Goal: Transaction & Acquisition: Subscribe to service/newsletter

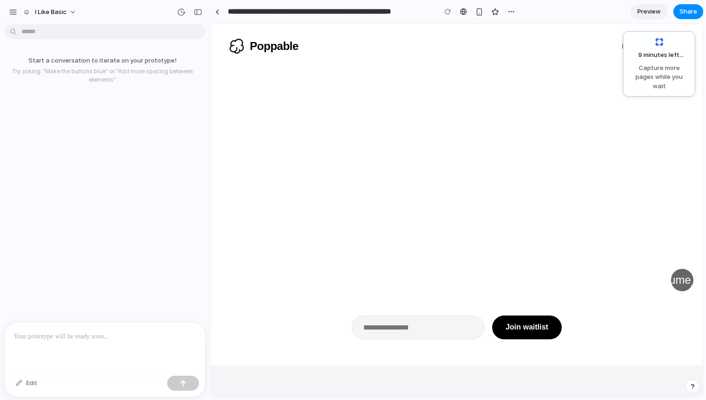
click at [112, 335] on p at bounding box center [105, 336] width 183 height 11
click at [84, 347] on div at bounding box center [105, 347] width 200 height 49
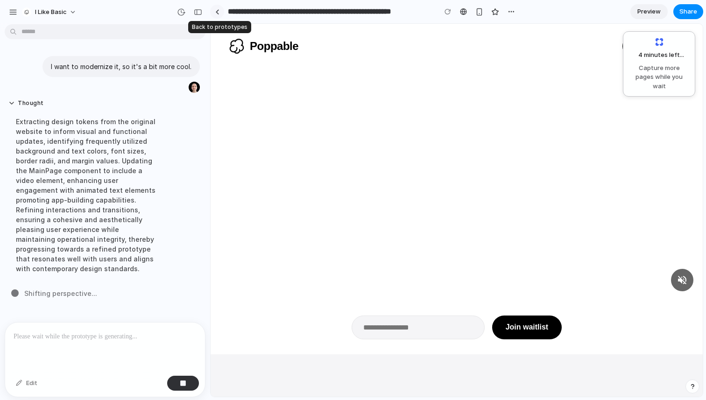
click at [217, 13] on div at bounding box center [217, 11] width 4 height 5
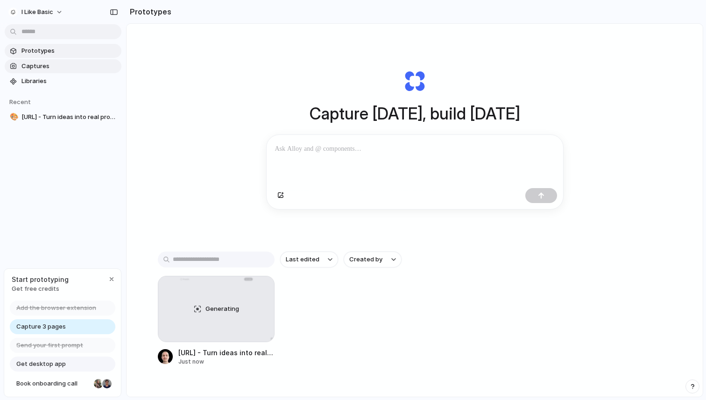
click at [58, 69] on span "Captures" at bounding box center [69, 66] width 96 height 9
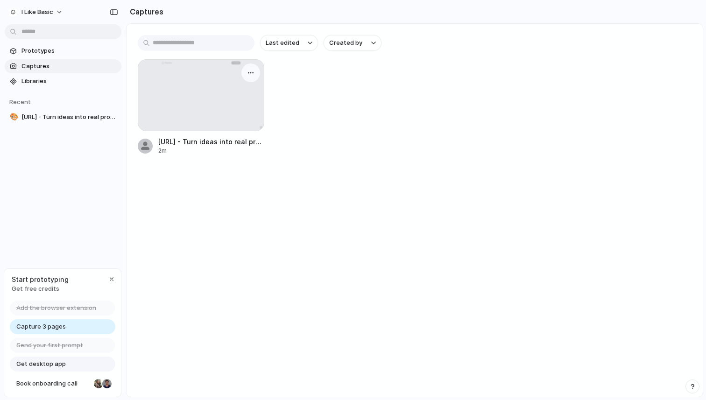
click at [224, 111] on div at bounding box center [201, 95] width 126 height 71
click at [342, 170] on main "Last edited Created by [URL] - Turn ideas into real products, effortlessly. 2m" at bounding box center [414, 210] width 577 height 374
click at [63, 55] on span "Prototypes" at bounding box center [69, 50] width 96 height 9
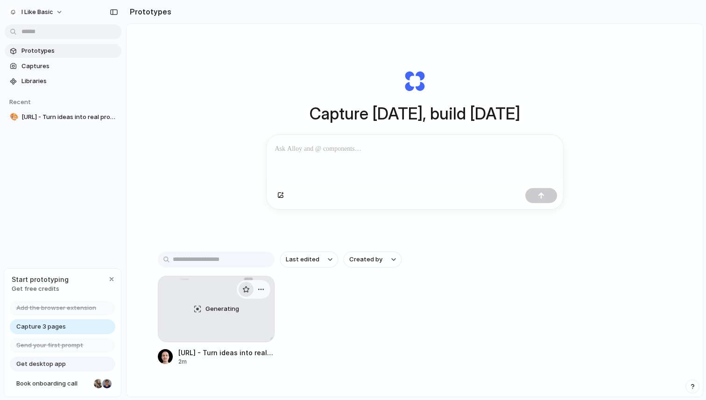
click at [243, 295] on button "button" at bounding box center [246, 289] width 15 height 15
click at [234, 312] on span "Generating" at bounding box center [222, 308] width 34 height 9
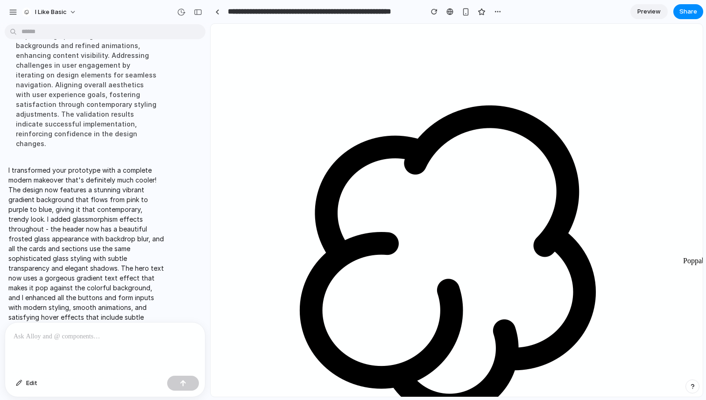
drag, startPoint x: 492, startPoint y: 181, endPoint x: 496, endPoint y: 153, distance: 28.2
drag, startPoint x: 454, startPoint y: 230, endPoint x: 458, endPoint y: 155, distance: 75.3
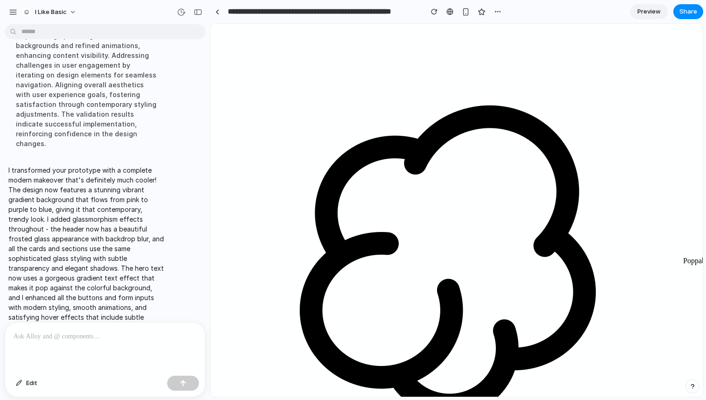
drag, startPoint x: 419, startPoint y: 149, endPoint x: 437, endPoint y: 208, distance: 62.2
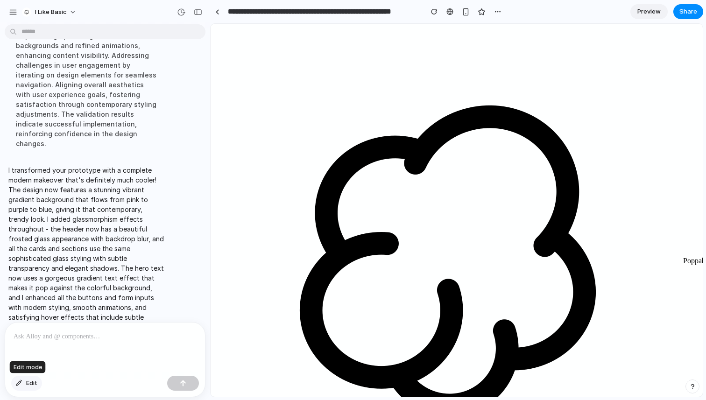
click at [34, 384] on span "Edit" at bounding box center [31, 383] width 11 height 9
click at [650, 52] on div at bounding box center [457, 210] width 492 height 373
drag, startPoint x: 508, startPoint y: 225, endPoint x: 461, endPoint y: 260, distance: 58.7
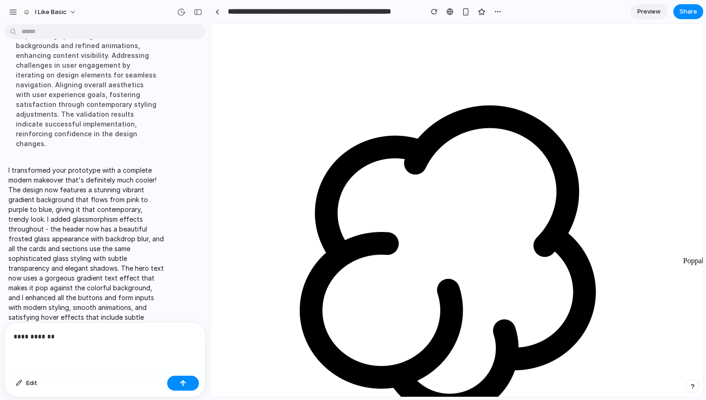
click at [44, 343] on div "**********" at bounding box center [105, 347] width 200 height 49
click at [34, 383] on span "Edit" at bounding box center [31, 383] width 11 height 9
click at [655, 45] on div at bounding box center [457, 210] width 492 height 373
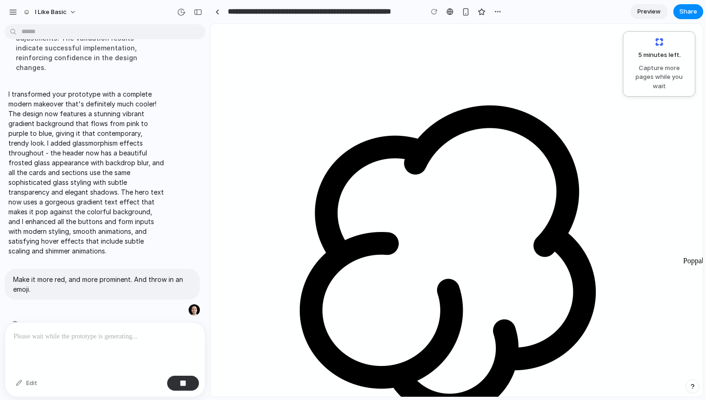
click at [109, 337] on p at bounding box center [105, 336] width 183 height 11
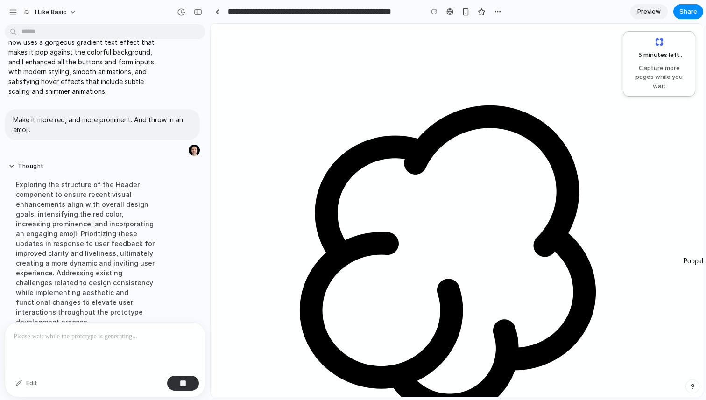
scroll to position [220, 0]
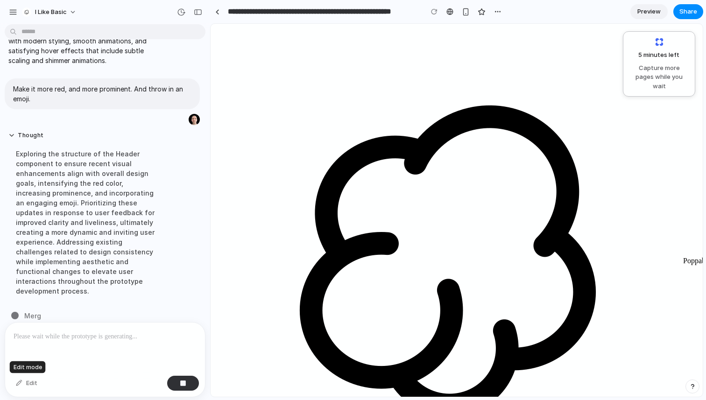
click at [38, 378] on div "Edit" at bounding box center [26, 383] width 31 height 15
click at [27, 382] on div "Edit" at bounding box center [26, 383] width 31 height 15
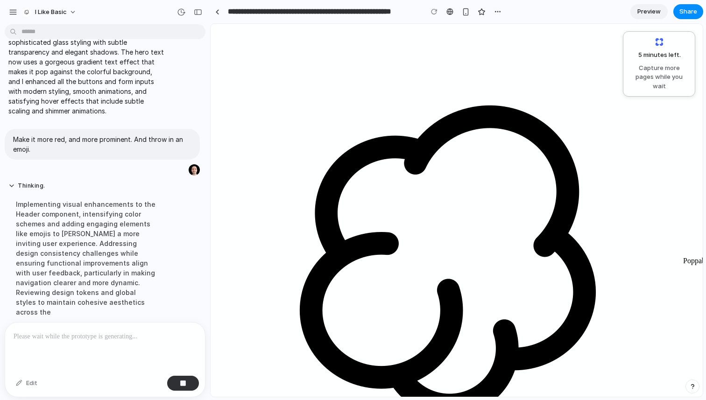
drag, startPoint x: 415, startPoint y: 157, endPoint x: 503, endPoint y: 160, distance: 88.3
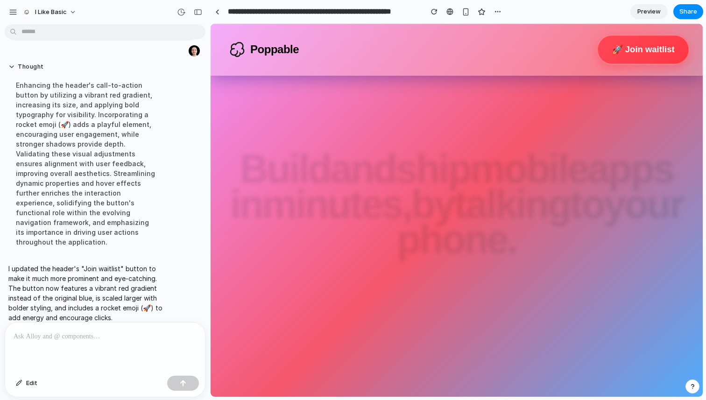
scroll to position [0, 0]
drag, startPoint x: 610, startPoint y: 55, endPoint x: 531, endPoint y: 63, distance: 79.2
click at [531, 63] on div "Poppable 🚀 Join waitlist" at bounding box center [456, 49] width 461 height 28
click at [649, 47] on link "🚀 Join waitlist" at bounding box center [642, 48] width 95 height 31
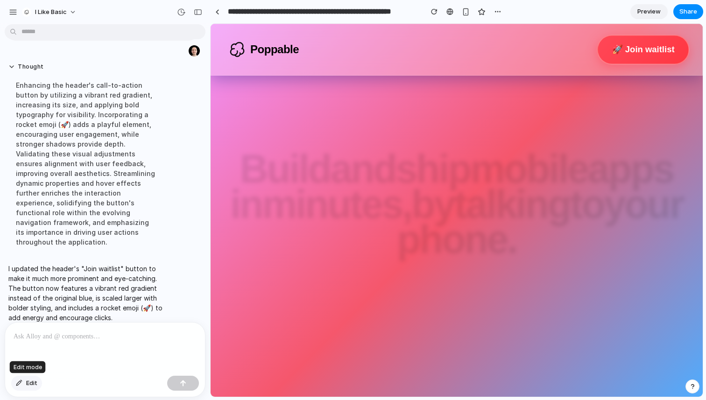
click at [25, 385] on button "Edit" at bounding box center [26, 383] width 31 height 15
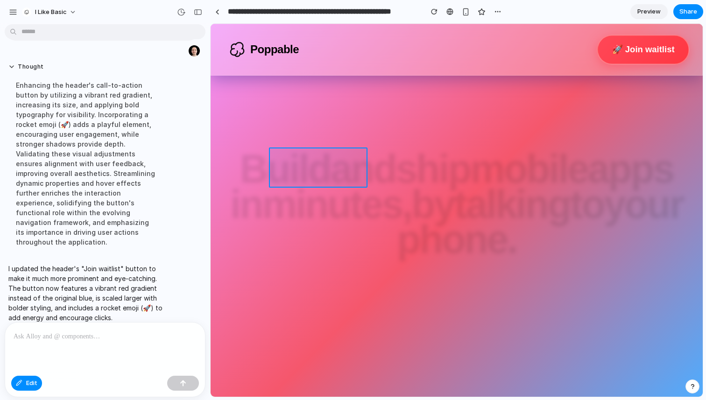
click at [292, 168] on div at bounding box center [457, 210] width 492 height 373
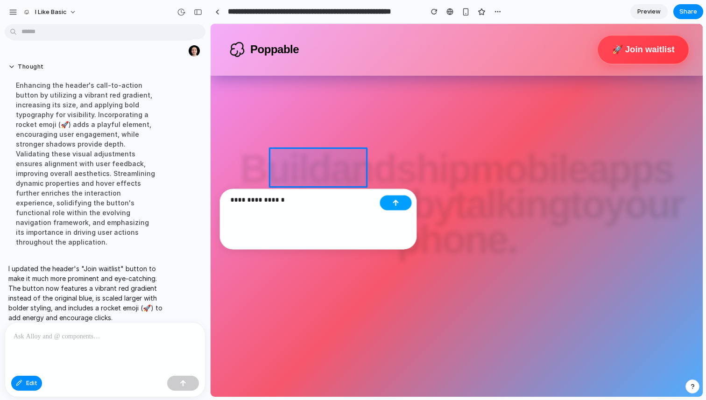
click at [399, 204] on button "button" at bounding box center [396, 203] width 32 height 15
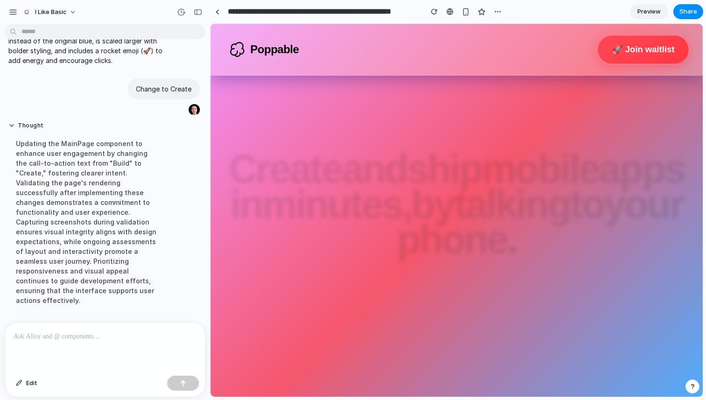
scroll to position [394, 0]
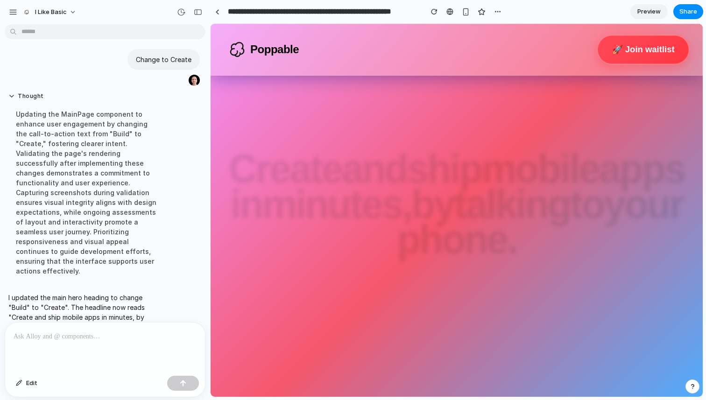
click at [411, 185] on span "minutes," at bounding box center [336, 202] width 149 height 35
click at [665, 13] on link "Preview" at bounding box center [648, 11] width 37 height 15
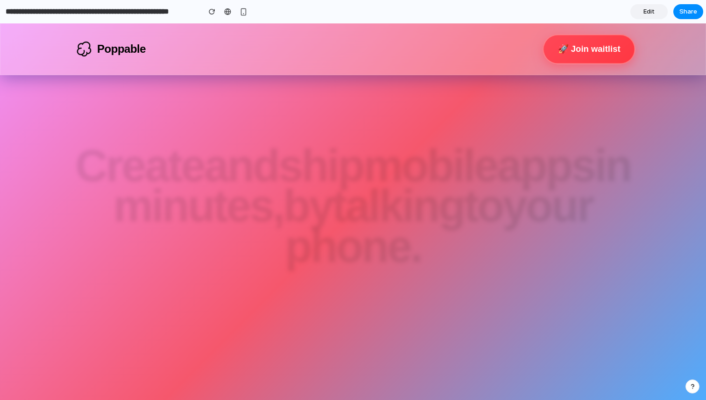
click at [360, 169] on span "ship" at bounding box center [320, 164] width 85 height 40
click at [584, 54] on link "🚀 Join waitlist" at bounding box center [588, 48] width 95 height 31
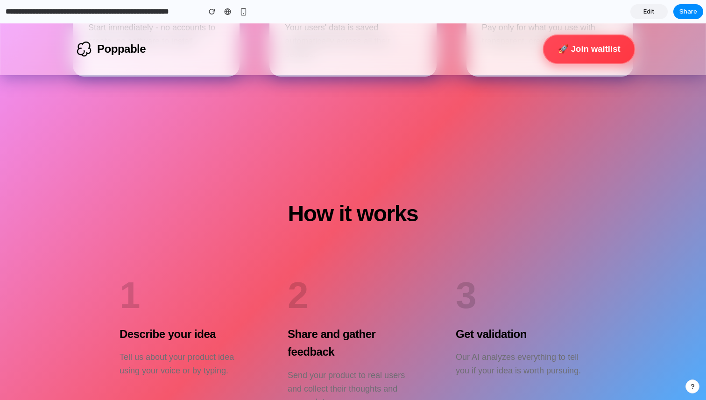
scroll to position [1501, 0]
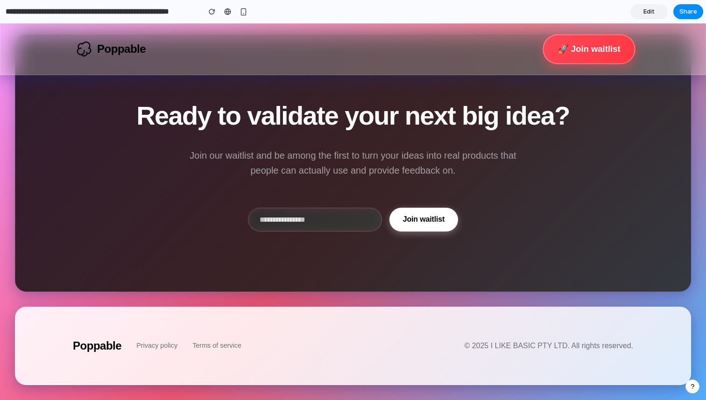
click at [395, 236] on section "Ready to validate your next big idea? Join our waitlist and be among the first …" at bounding box center [353, 163] width 676 height 257
click at [426, 210] on button "Join waitlist" at bounding box center [423, 218] width 70 height 24
